Goal: Task Accomplishment & Management: Complete application form

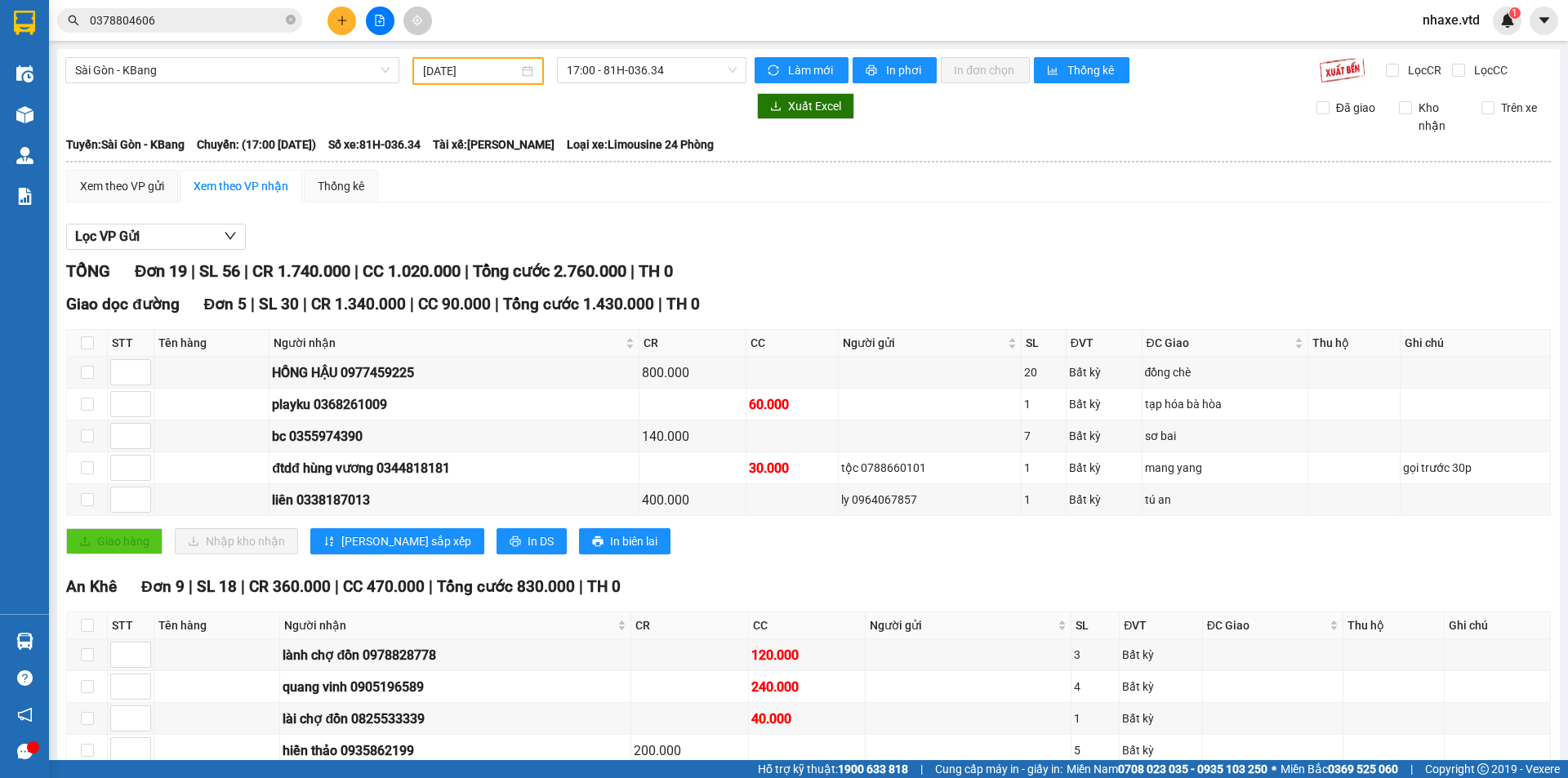
scroll to position [81, 0]
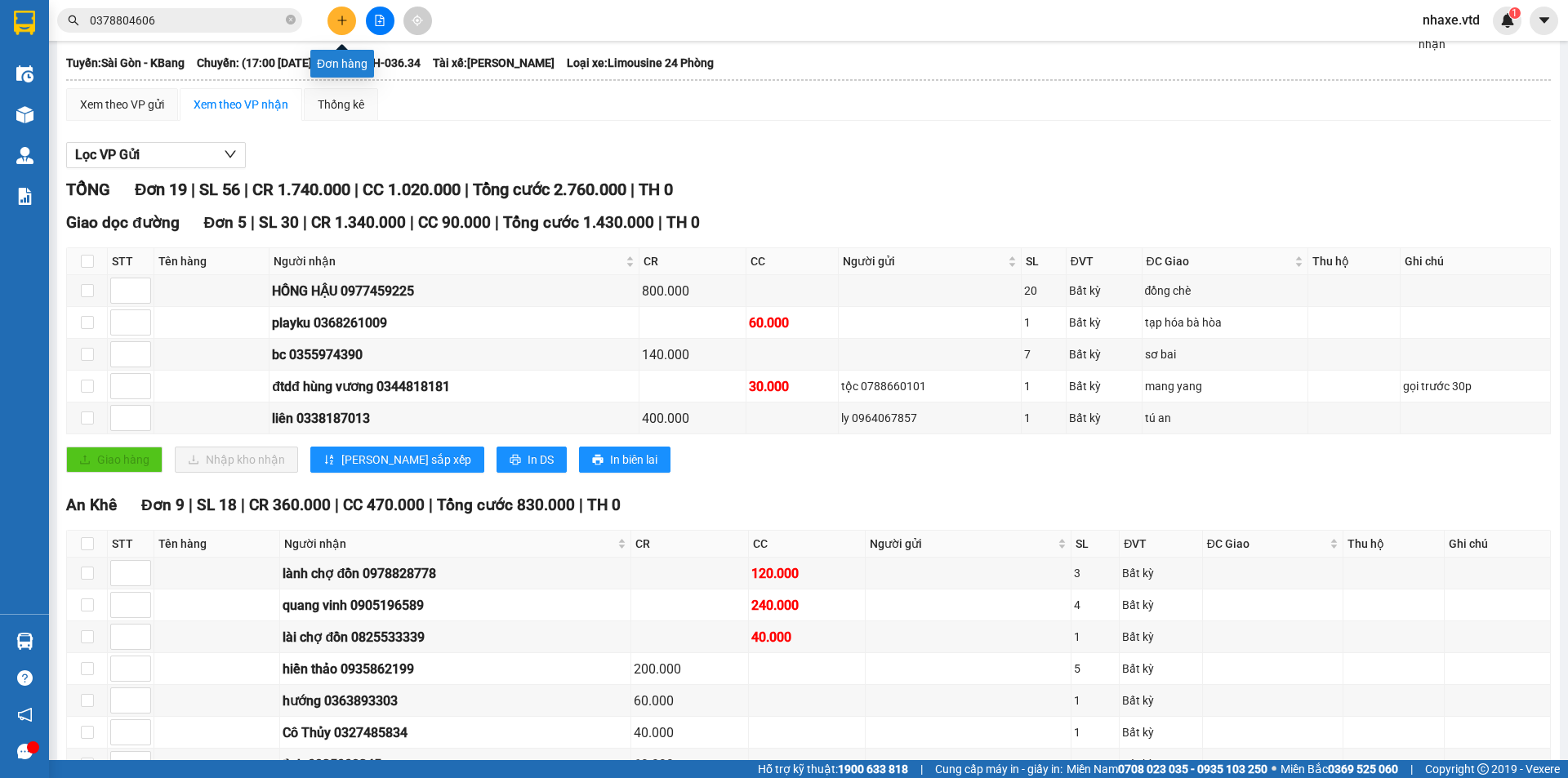
click at [340, 19] on icon "plus" at bounding box center [342, 21] width 12 height 12
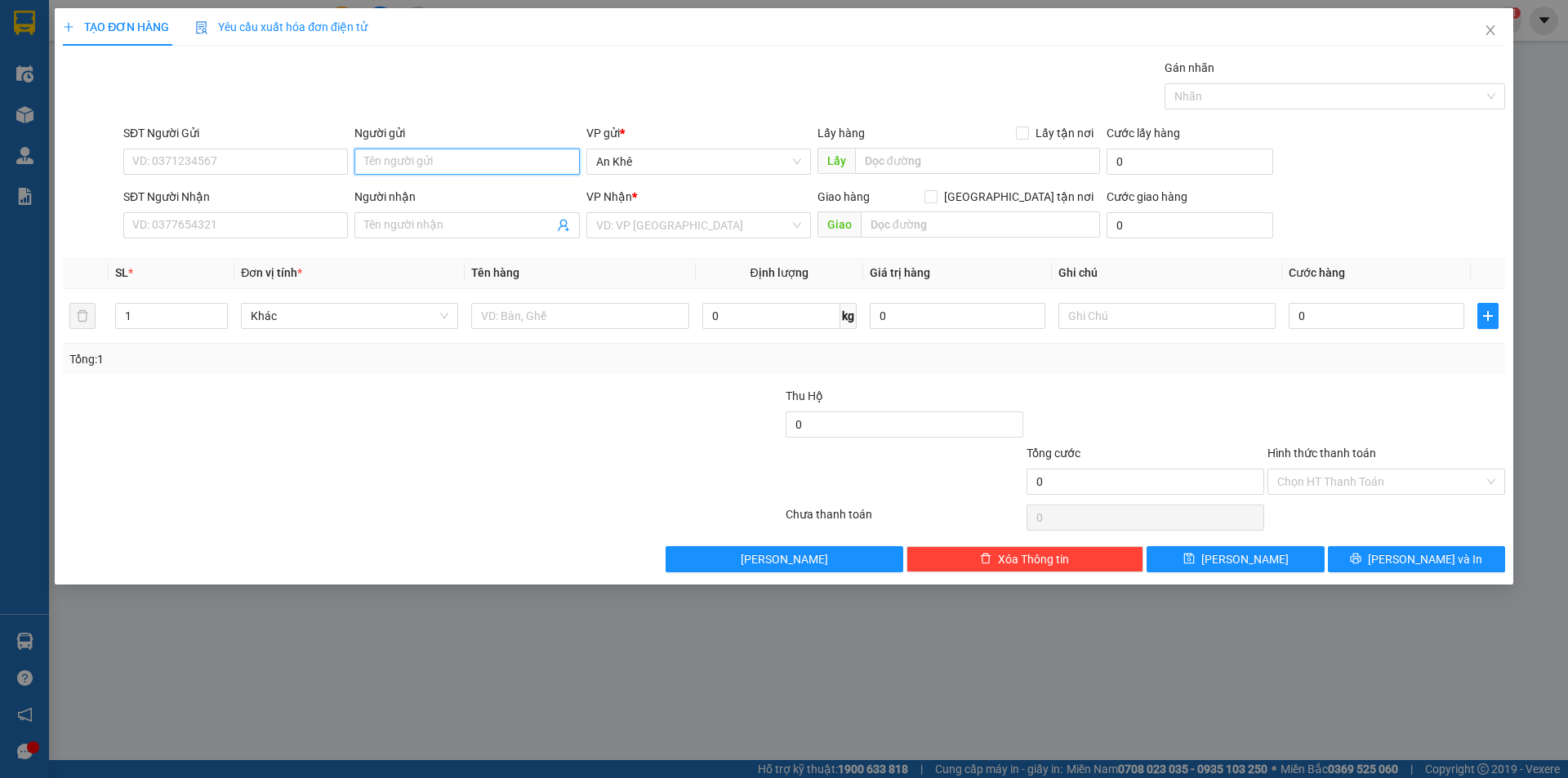
click at [441, 162] on input "Người gửi" at bounding box center [466, 162] width 224 height 26
type input "cô tám"
click at [442, 194] on div "cô tám - 0935292925" at bounding box center [466, 194] width 205 height 18
type input "0935292925"
type input "cô tám"
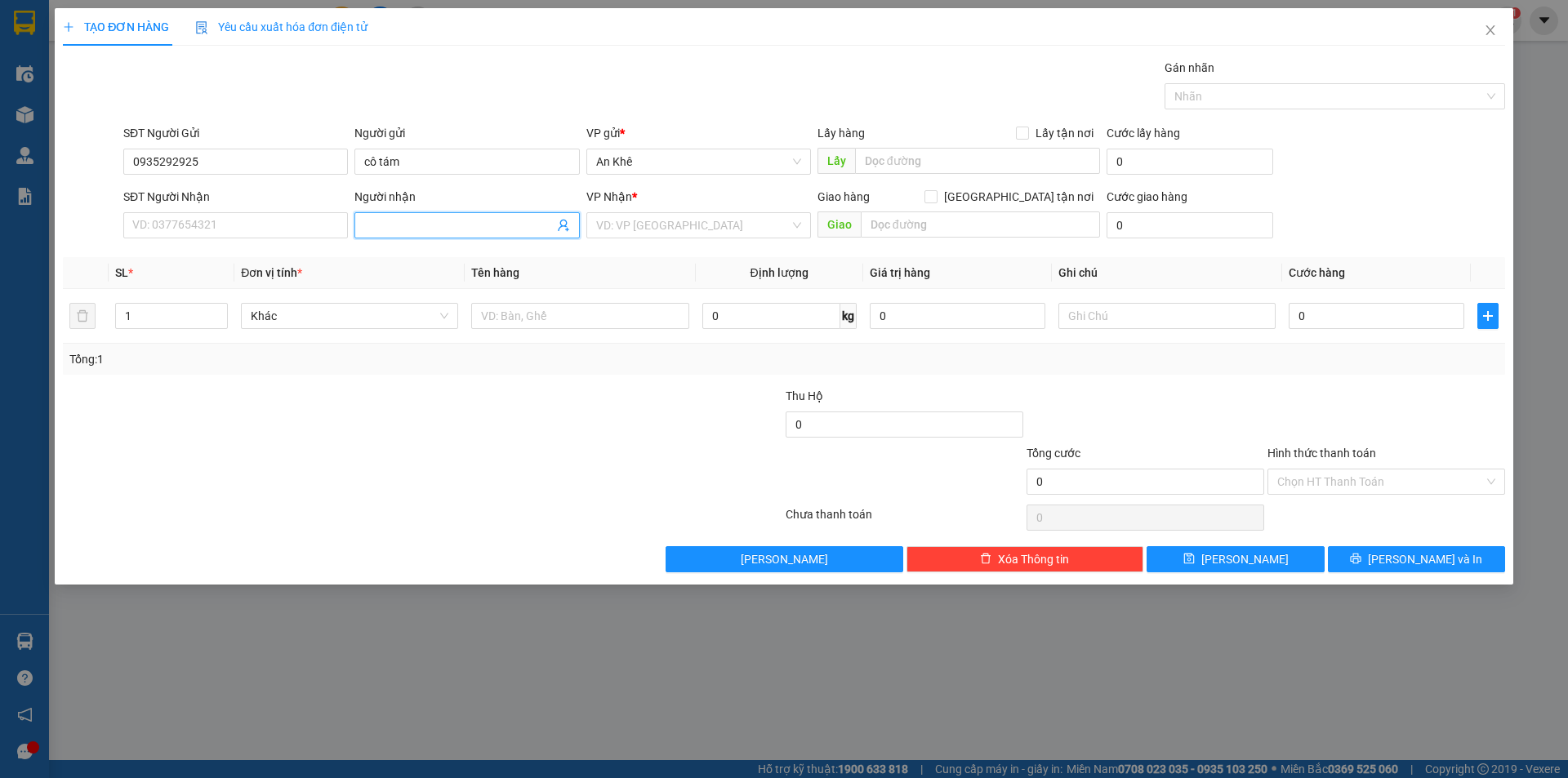
click at [562, 220] on icon "user-add" at bounding box center [562, 225] width 11 height 12
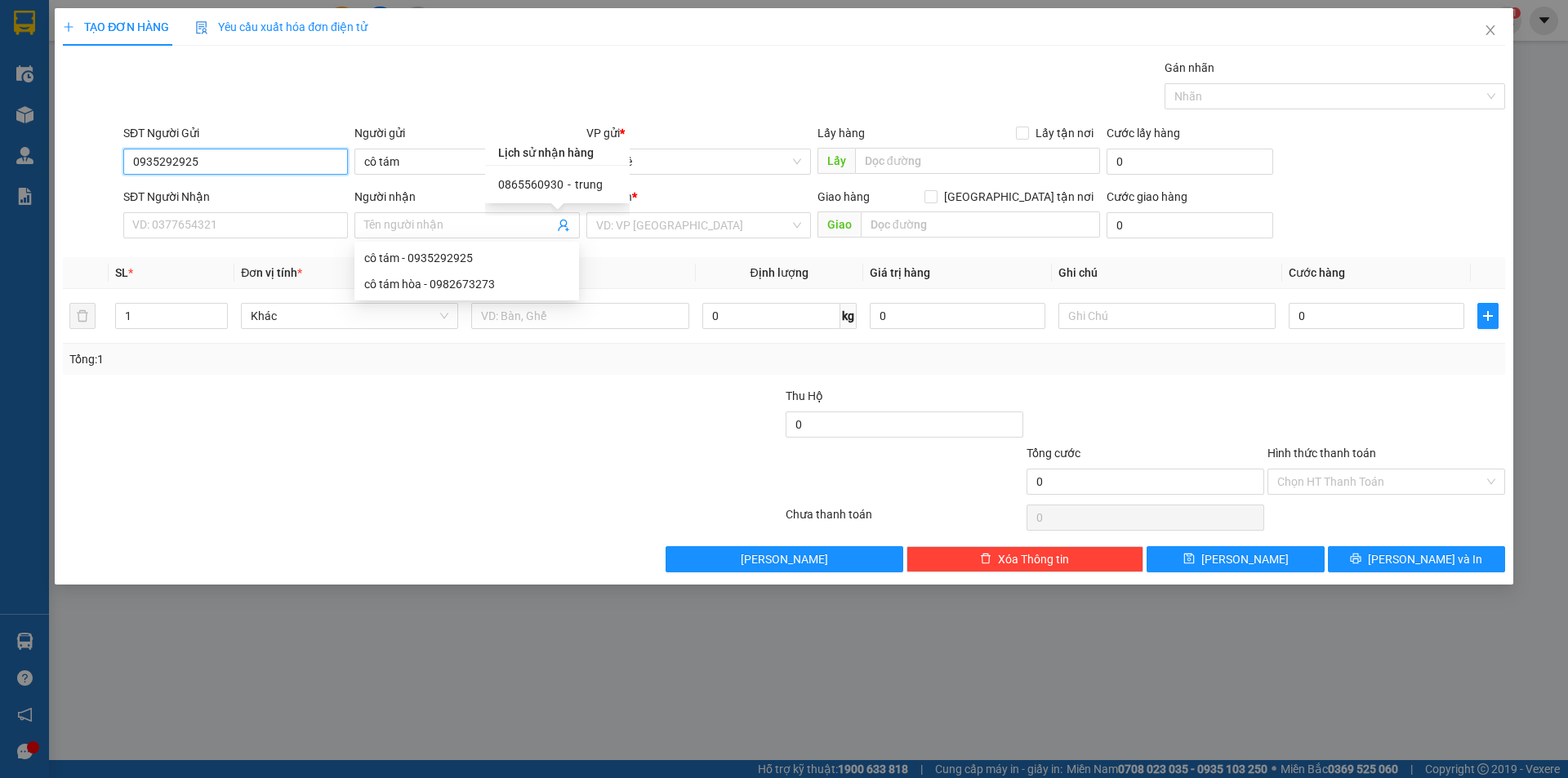
click at [283, 171] on input "0935292925" at bounding box center [235, 162] width 224 height 26
type input "0"
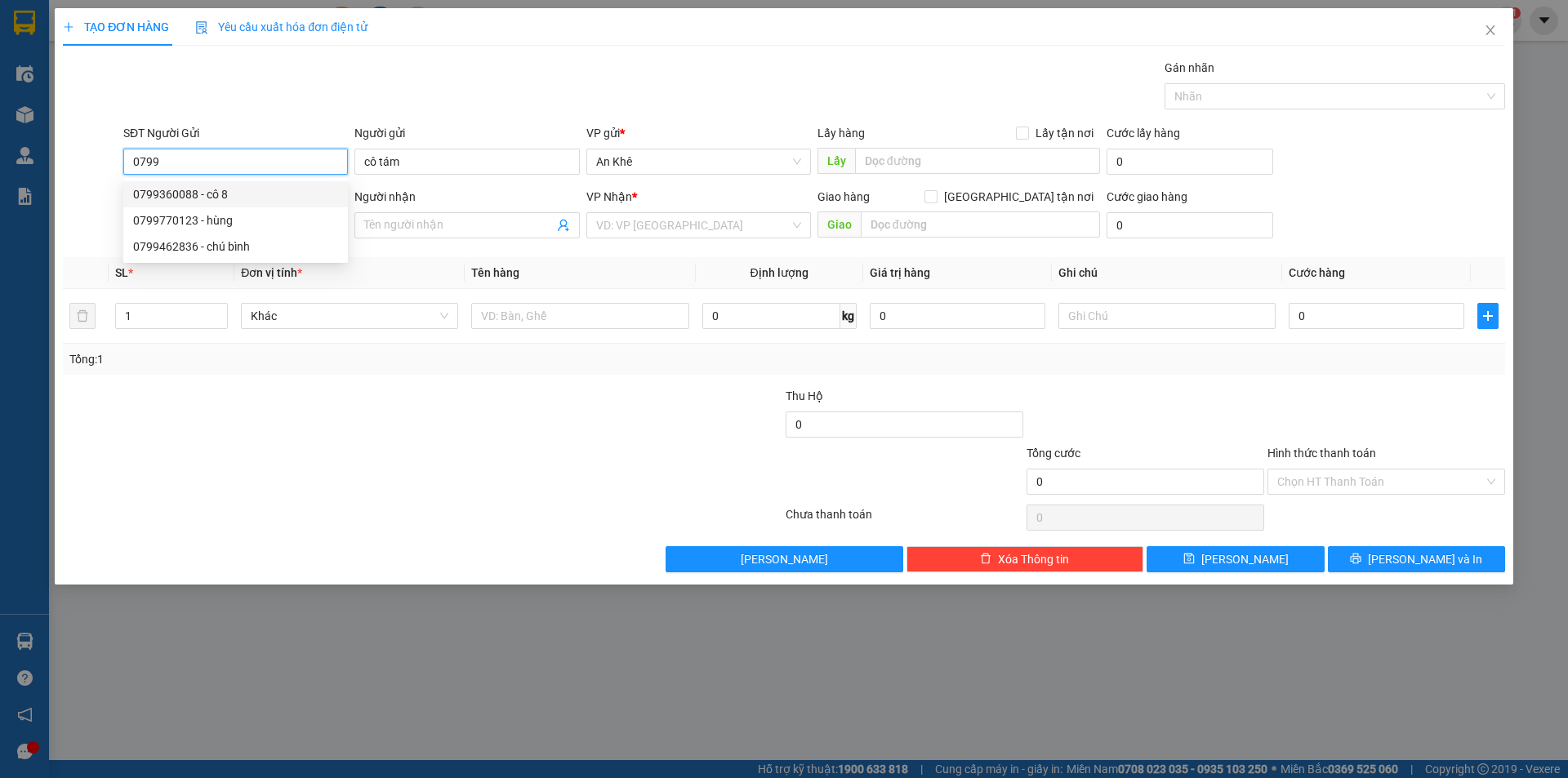
click at [224, 188] on div "0799360088 - cô 8" at bounding box center [235, 194] width 205 height 18
type input "0799360088"
type input "cô 8"
type input "0983625052"
type input "nam"
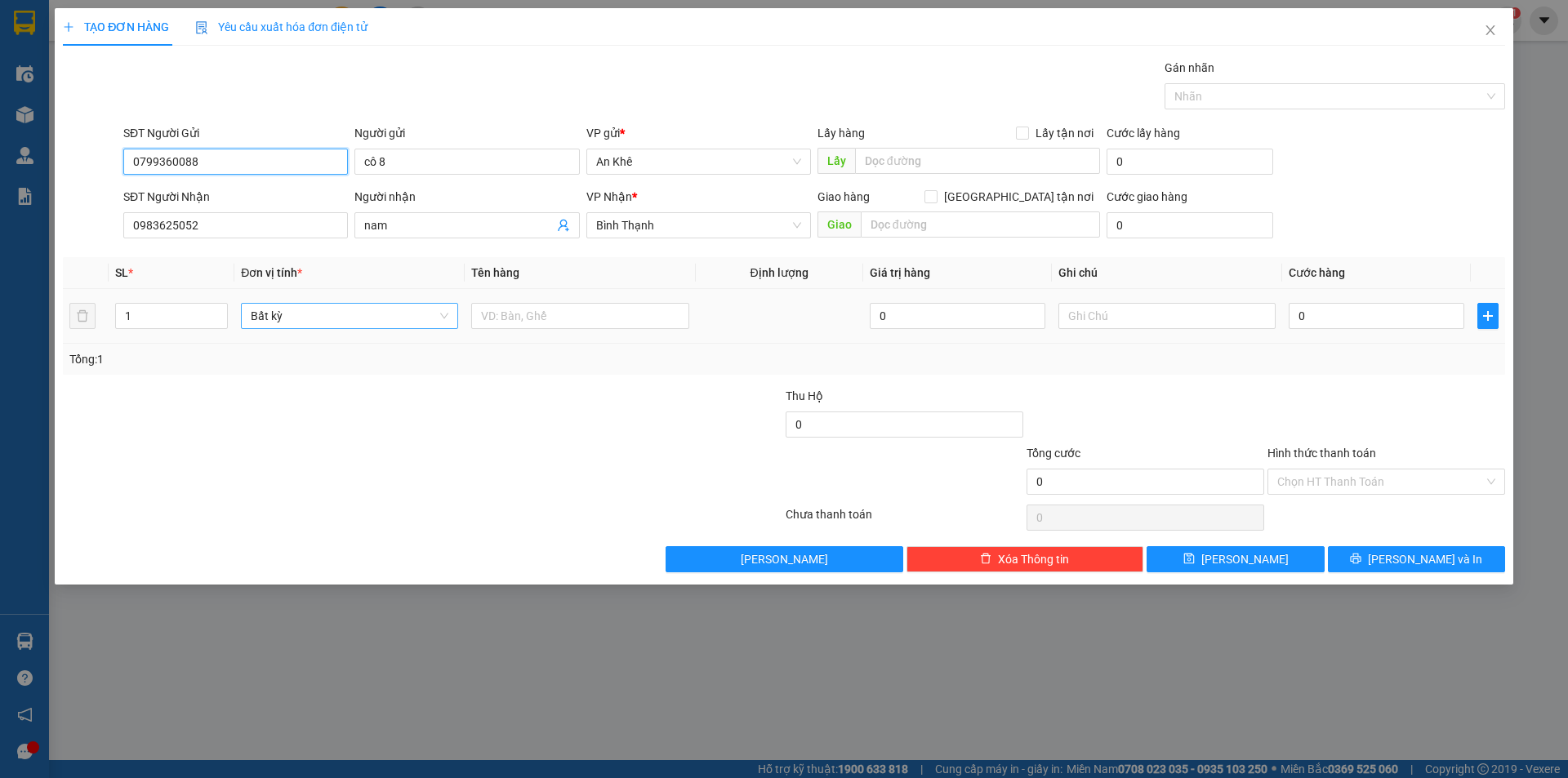
click at [300, 317] on span "Bất kỳ" at bounding box center [349, 316] width 197 height 25
type input "0799360088"
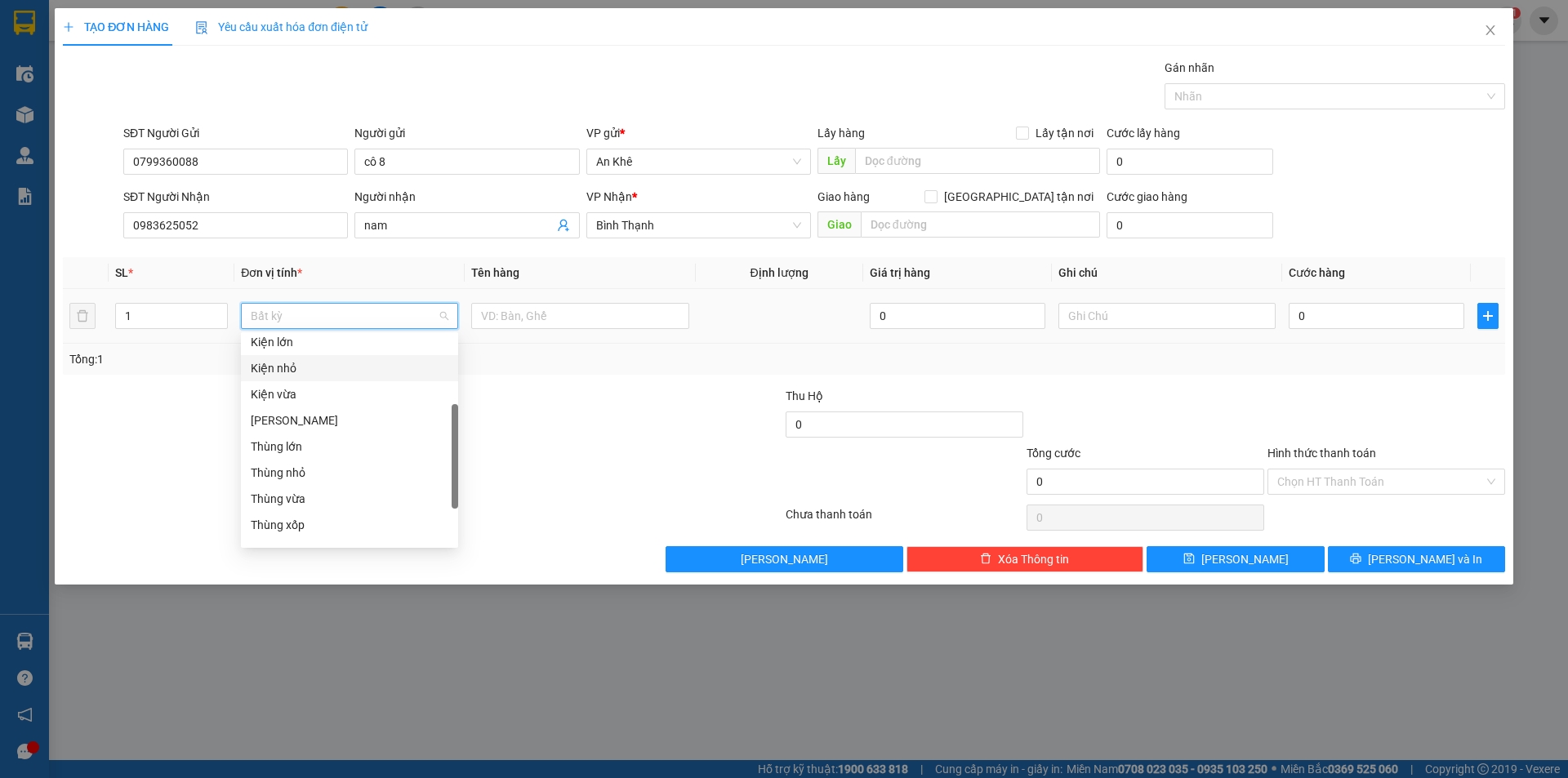
scroll to position [245, 0]
click at [307, 412] on div "Thùng vừa" at bounding box center [349, 418] width 197 height 18
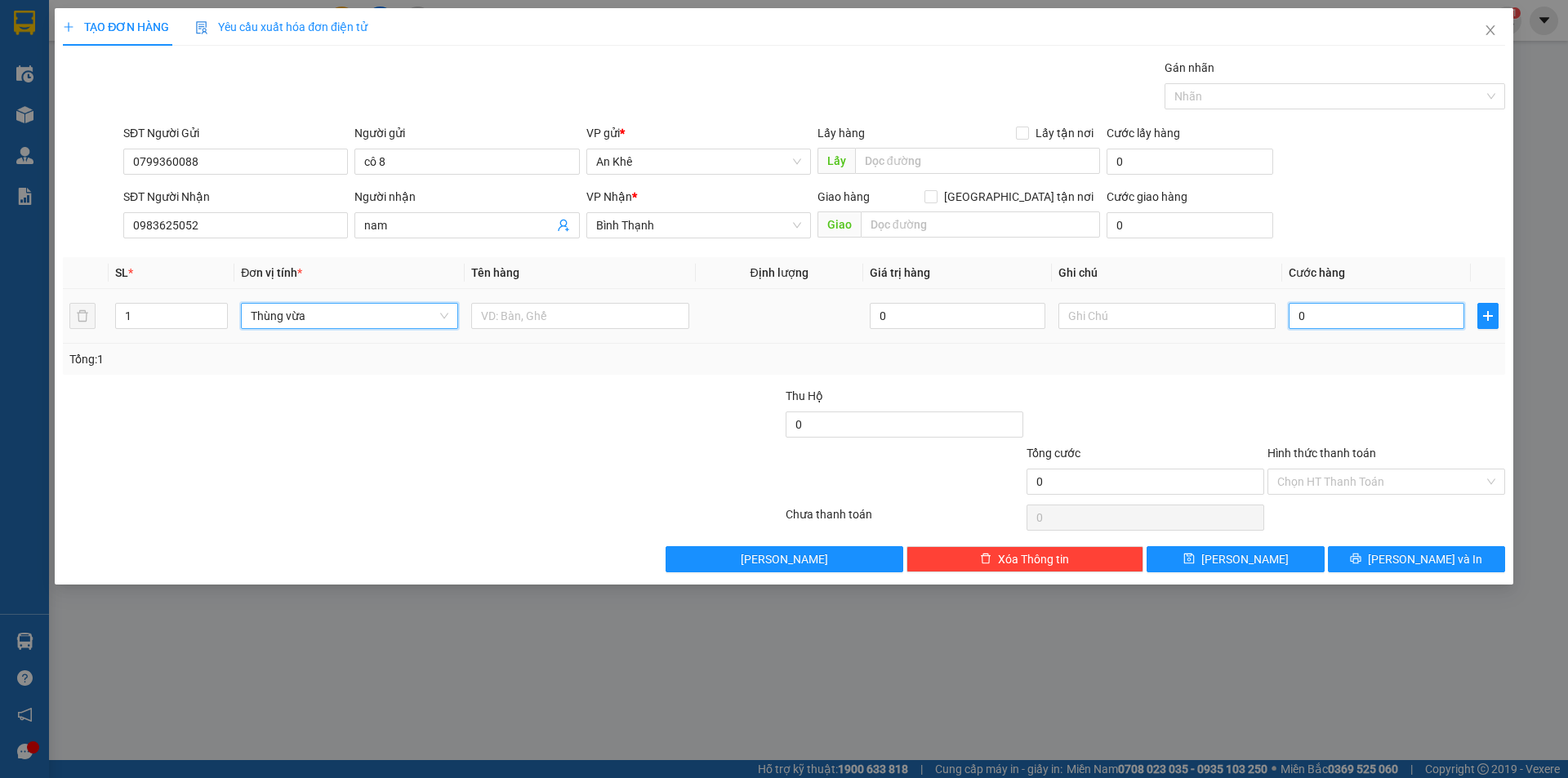
click at [1394, 317] on input "0" at bounding box center [1376, 316] width 175 height 26
type input "5"
type input "50"
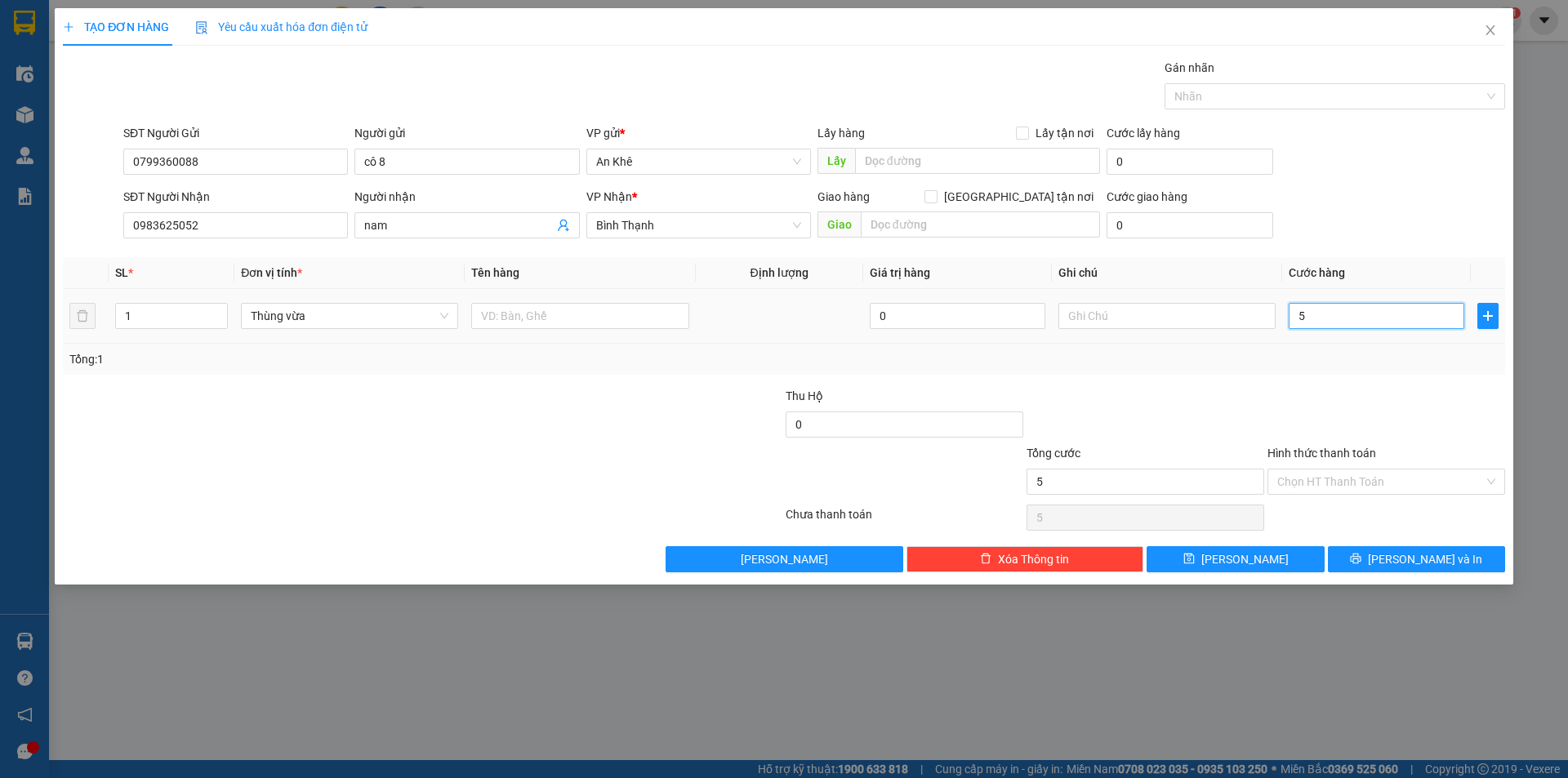
type input "50"
type input "500"
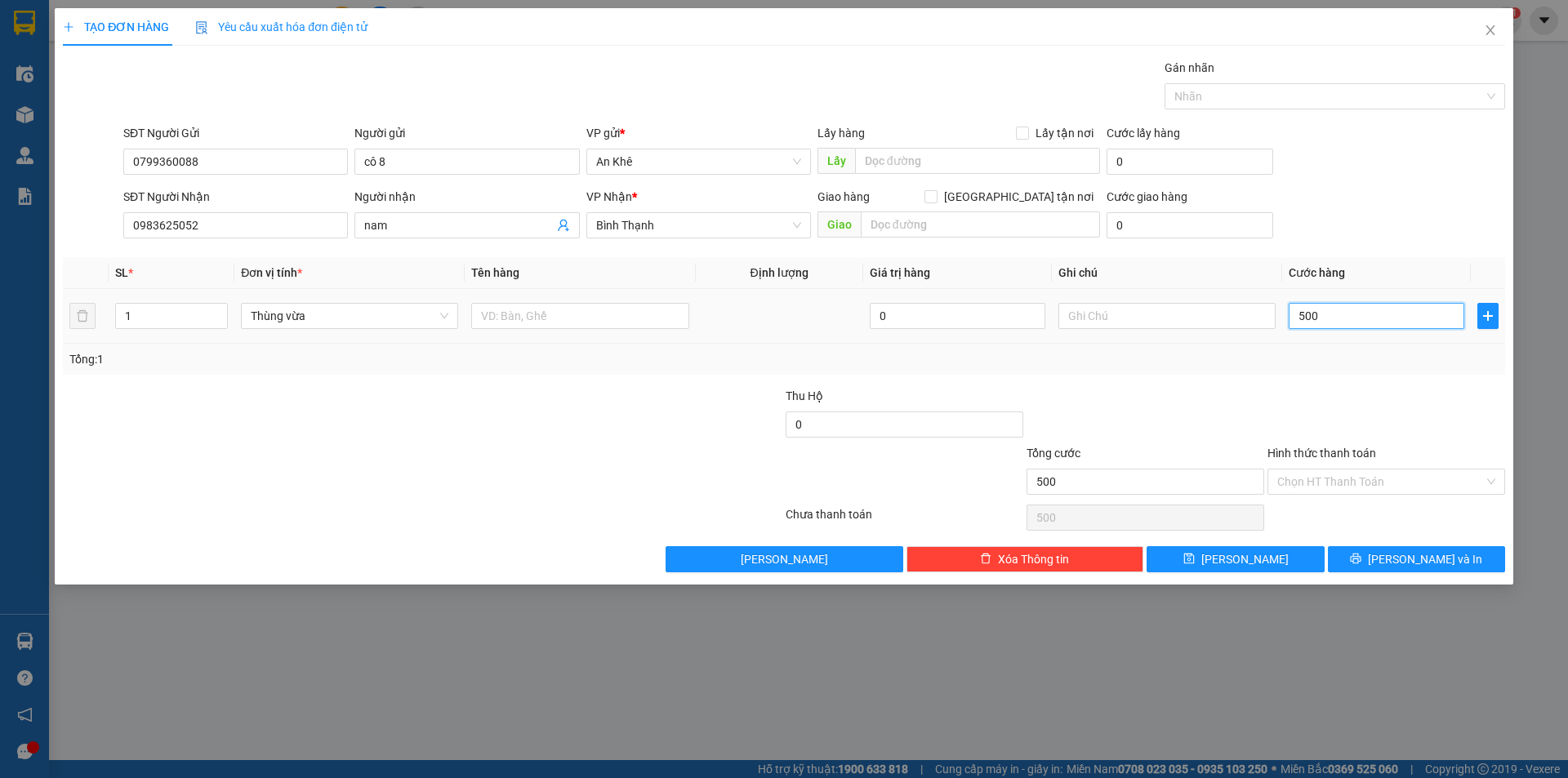
type input "5.000"
type input "50.000"
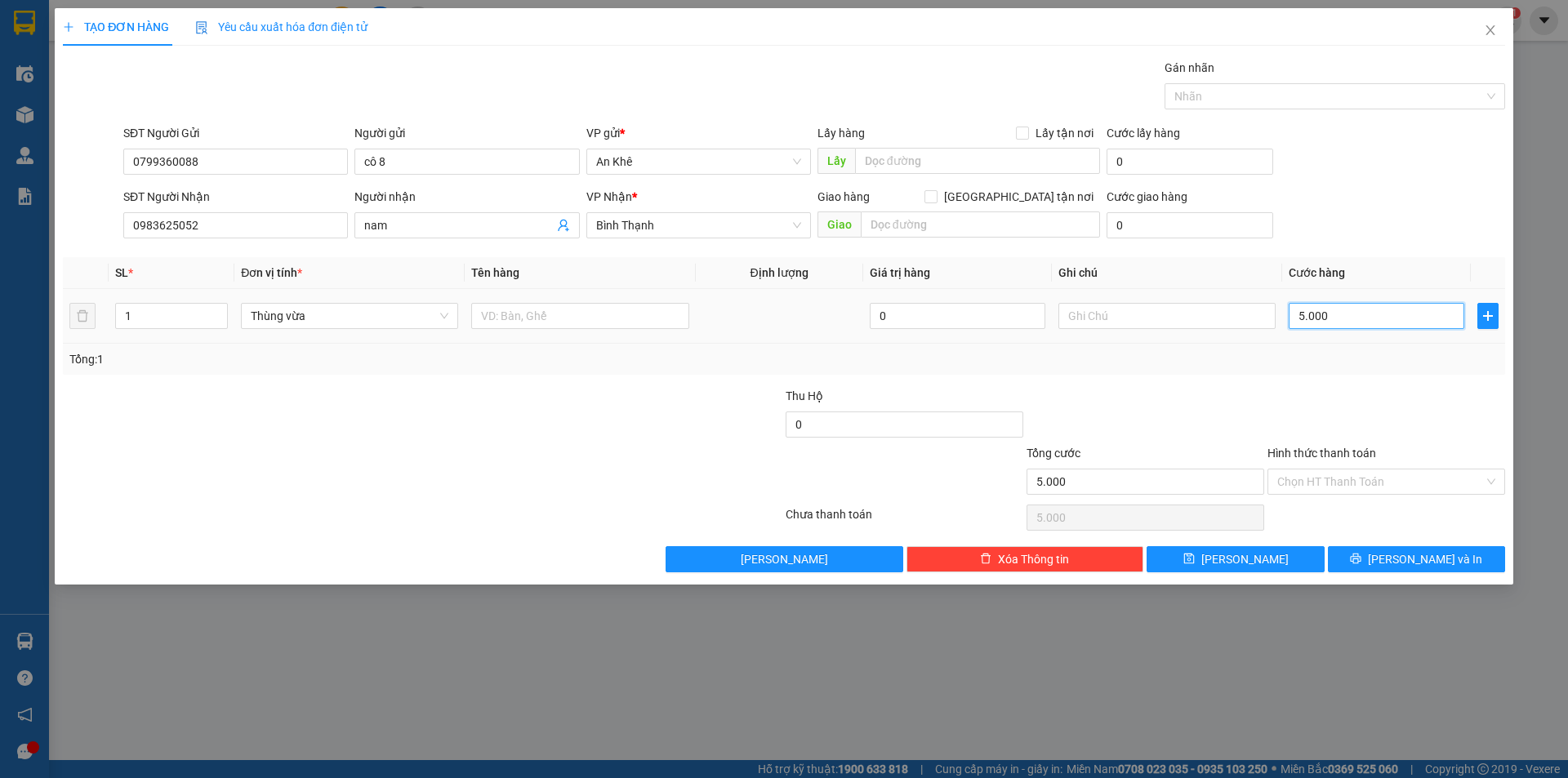
type input "50.000"
click at [1382, 473] on input "Hình thức thanh toán" at bounding box center [1380, 482] width 206 height 25
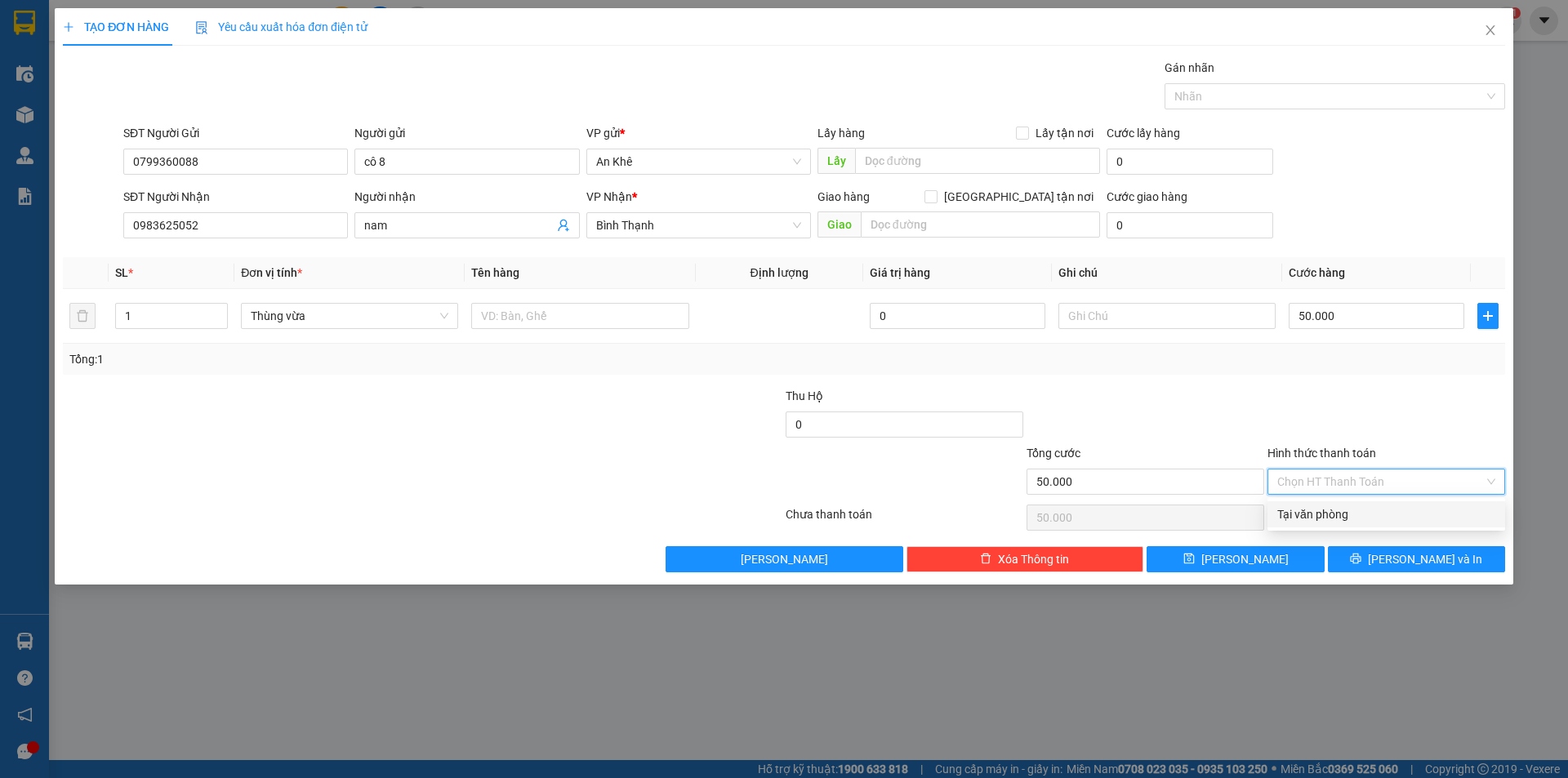
click at [1329, 509] on div "Tại văn phòng" at bounding box center [1385, 515] width 218 height 18
type input "0"
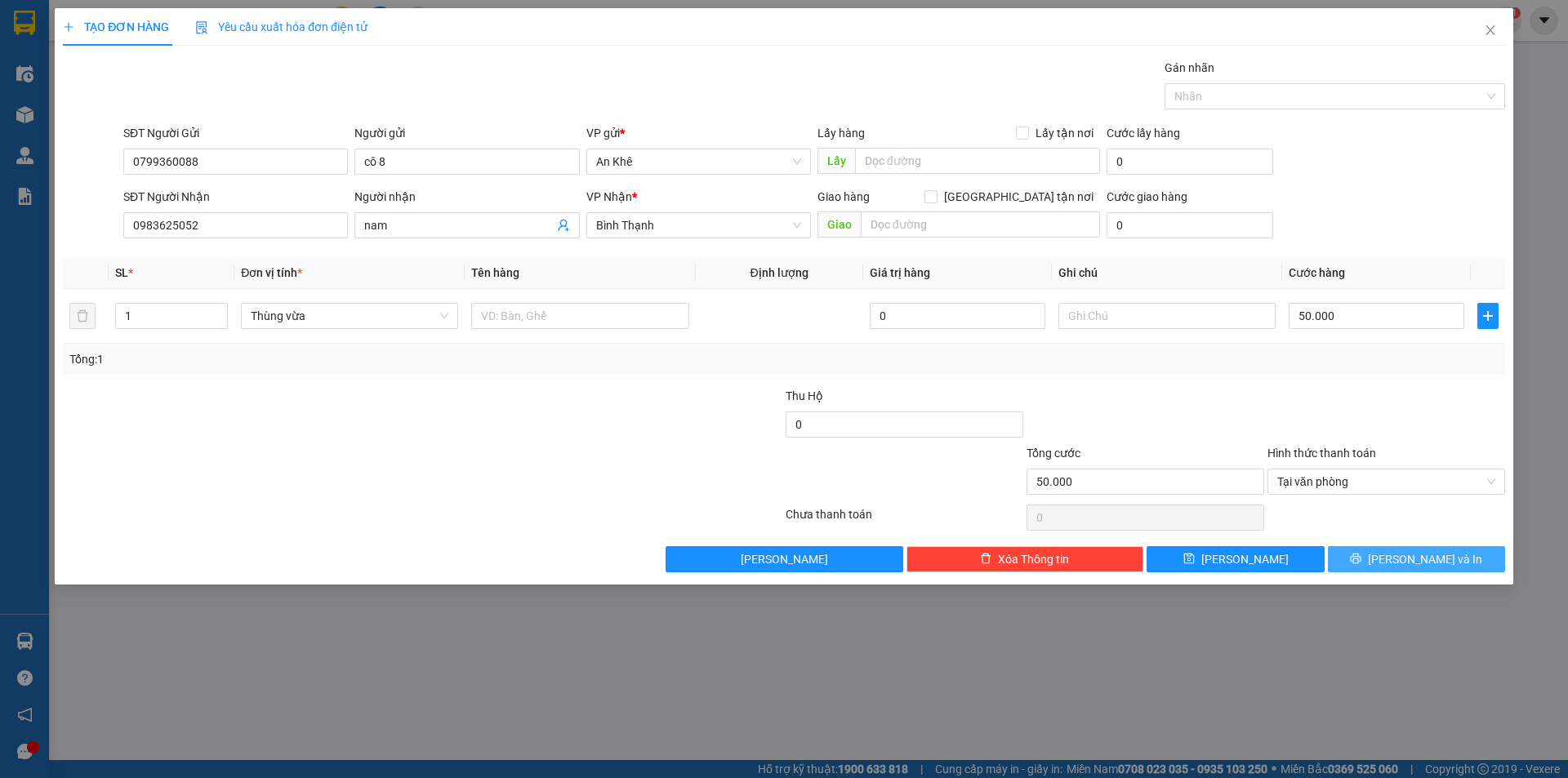
click at [1396, 556] on button "[PERSON_NAME] và In" at bounding box center [1416, 559] width 177 height 26
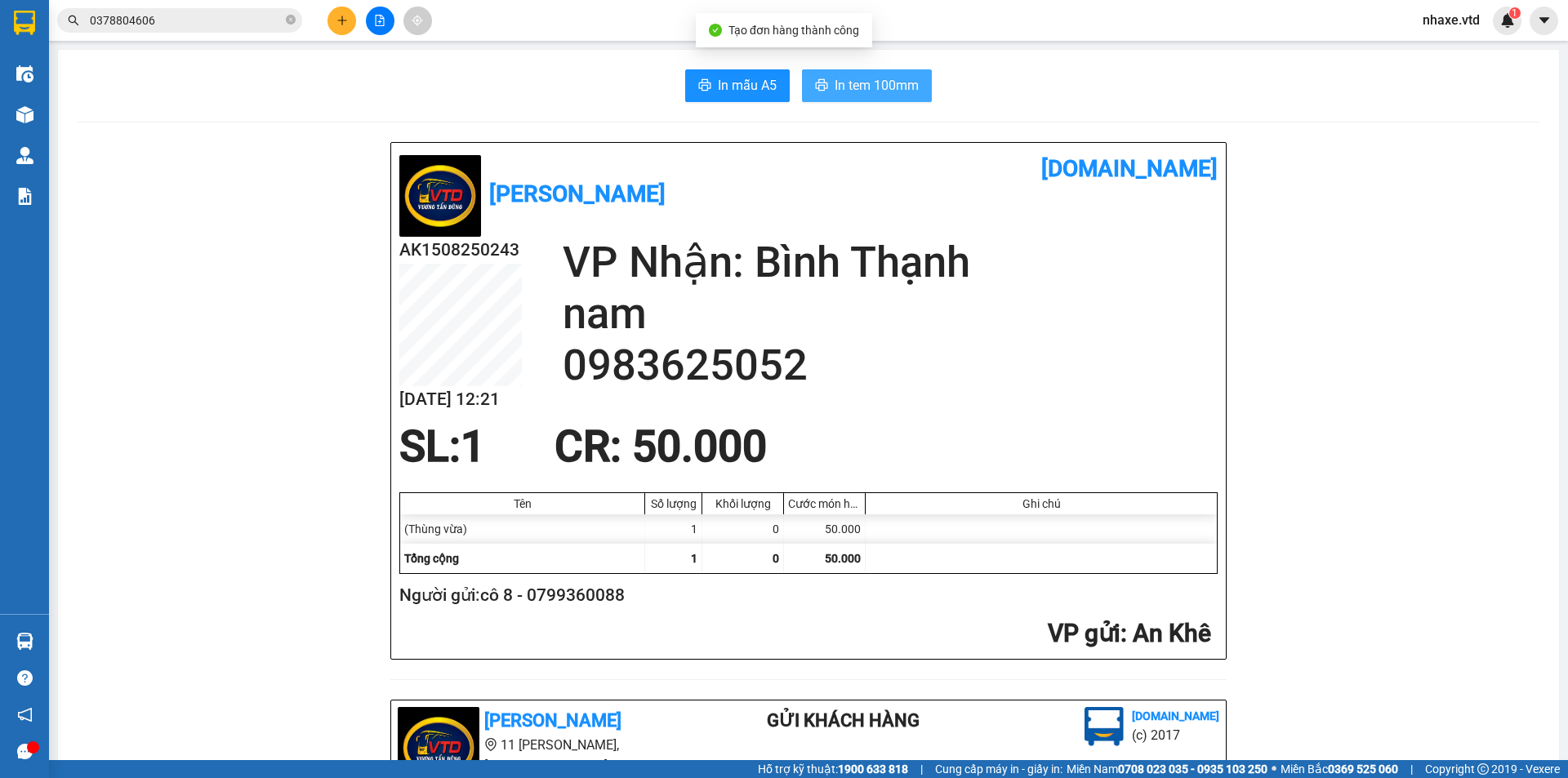
click at [888, 78] on span "In tem 100mm" at bounding box center [877, 85] width 84 height 21
